Goal: Transaction & Acquisition: Purchase product/service

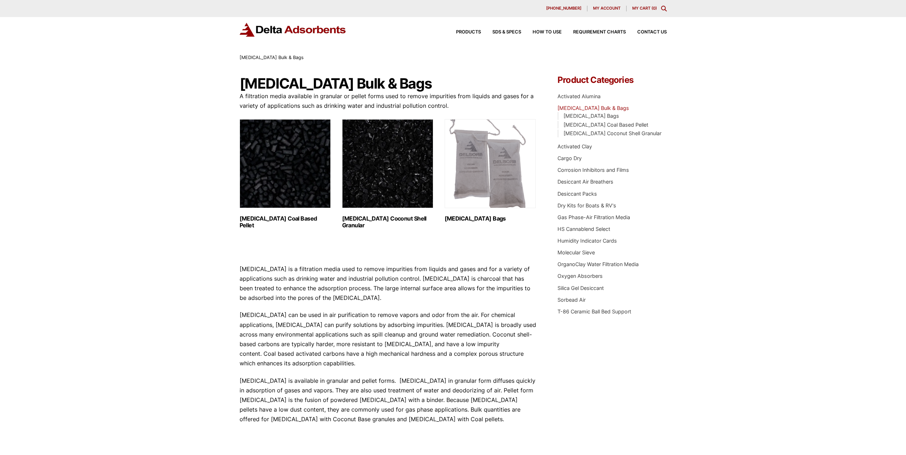
click at [396, 219] on h2 "[MEDICAL_DATA] Coconut Shell Granular (3)" at bounding box center [387, 222] width 91 height 14
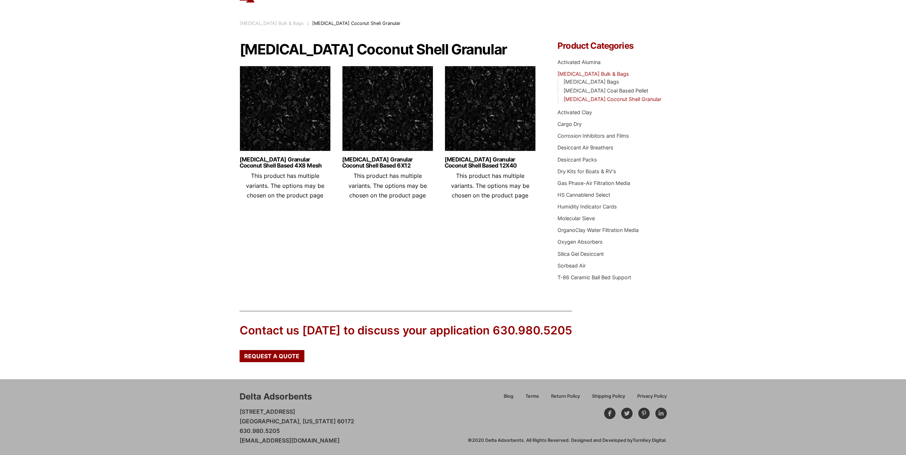
scroll to position [36, 0]
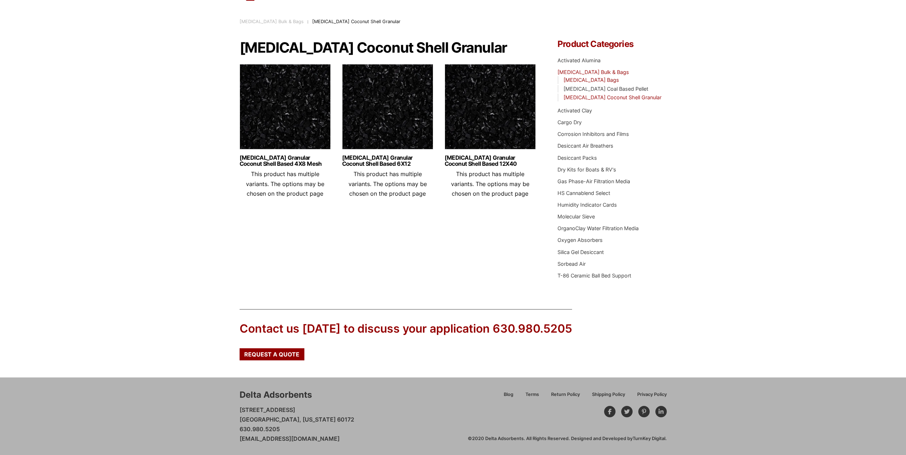
click at [597, 78] on link "[MEDICAL_DATA] Bags" at bounding box center [591, 80] width 56 height 6
drag, startPoint x: 324, startPoint y: 174, endPoint x: 316, endPoint y: 183, distance: 12.1
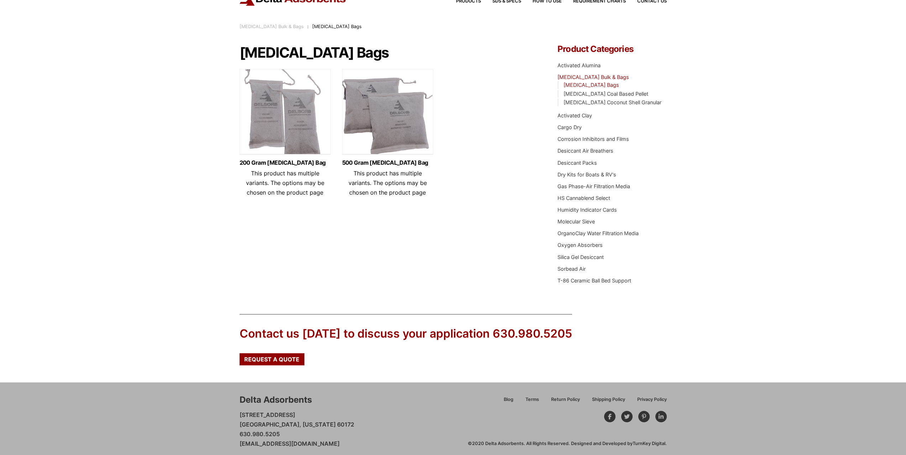
scroll to position [36, 0]
